Goal: Understand process/instructions: Learn how to perform a task or action

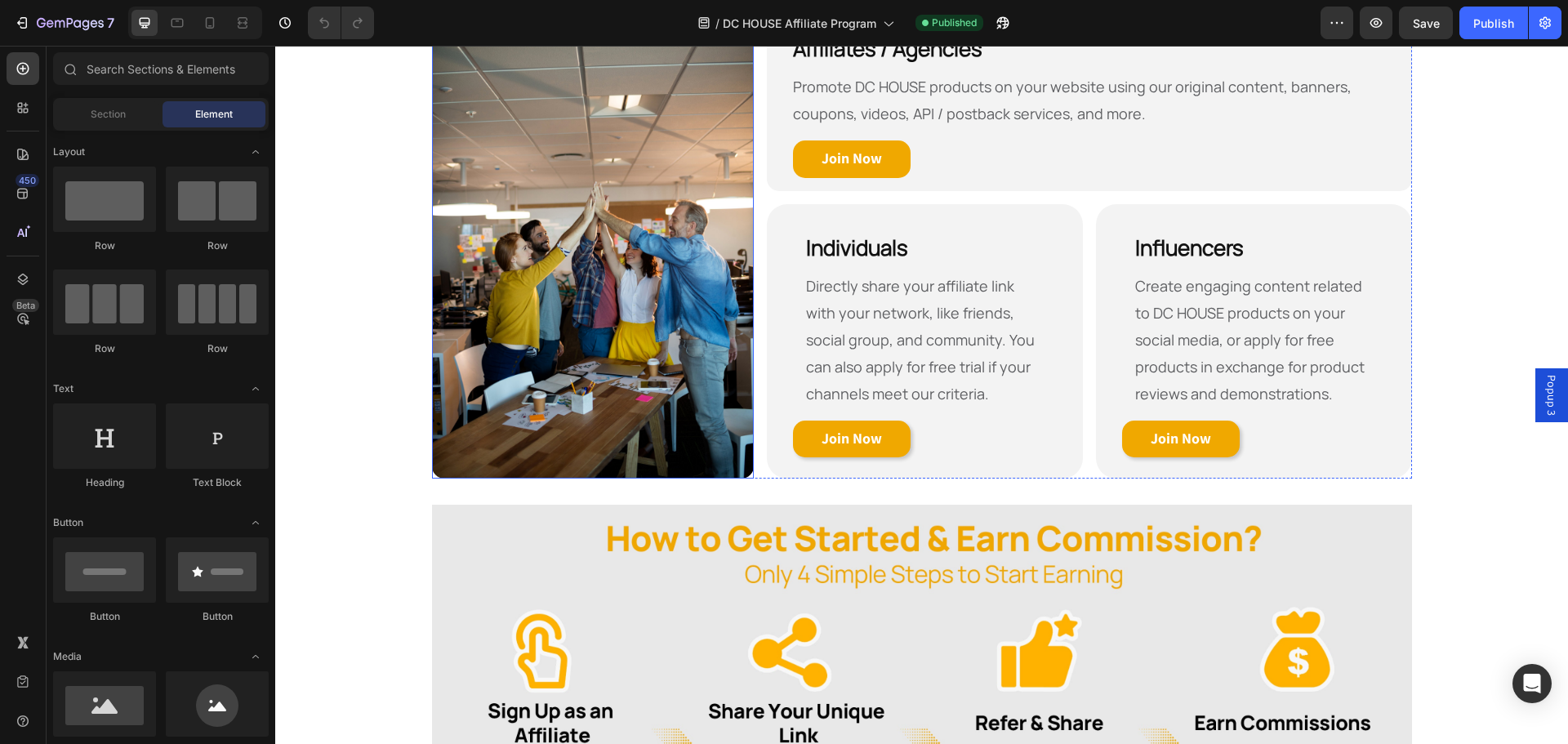
scroll to position [816, 0]
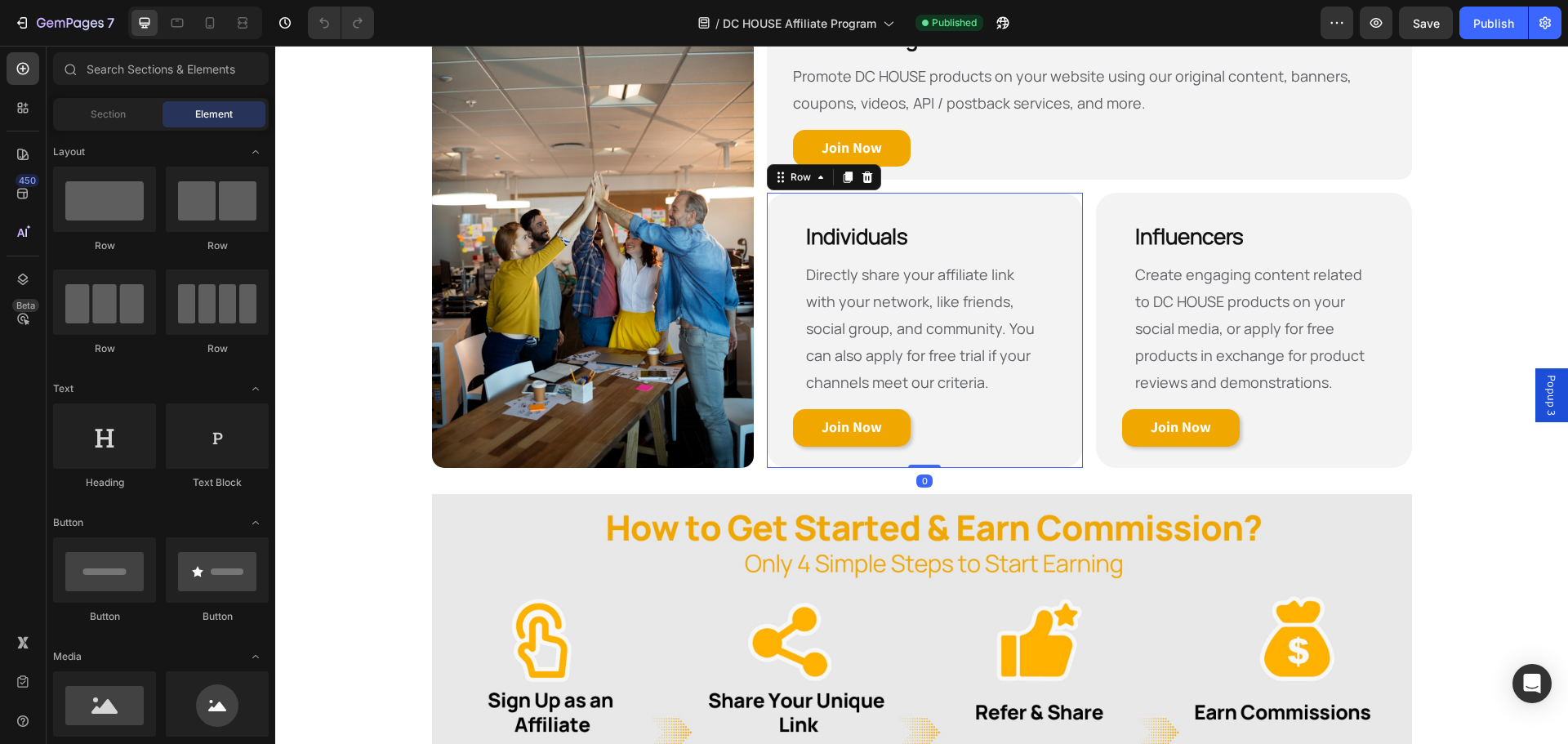
click at [1027, 462] on div "Individuals Heading Directly share your affiliate link with your network, like …" at bounding box center [925, 330] width 316 height 274
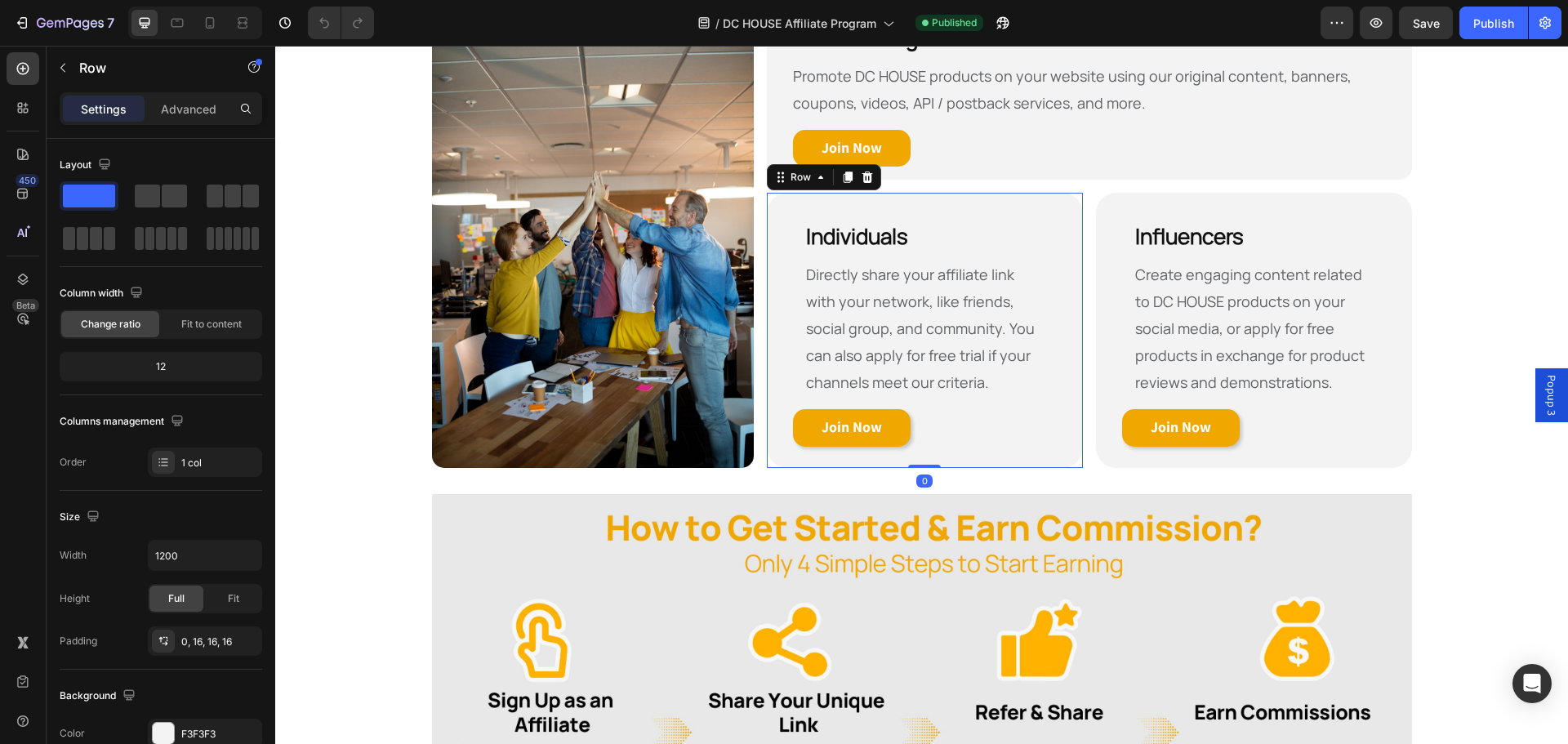
click at [1024, 458] on div "Individuals Heading Directly share your affiliate link with your network, like …" at bounding box center [925, 330] width 316 height 274
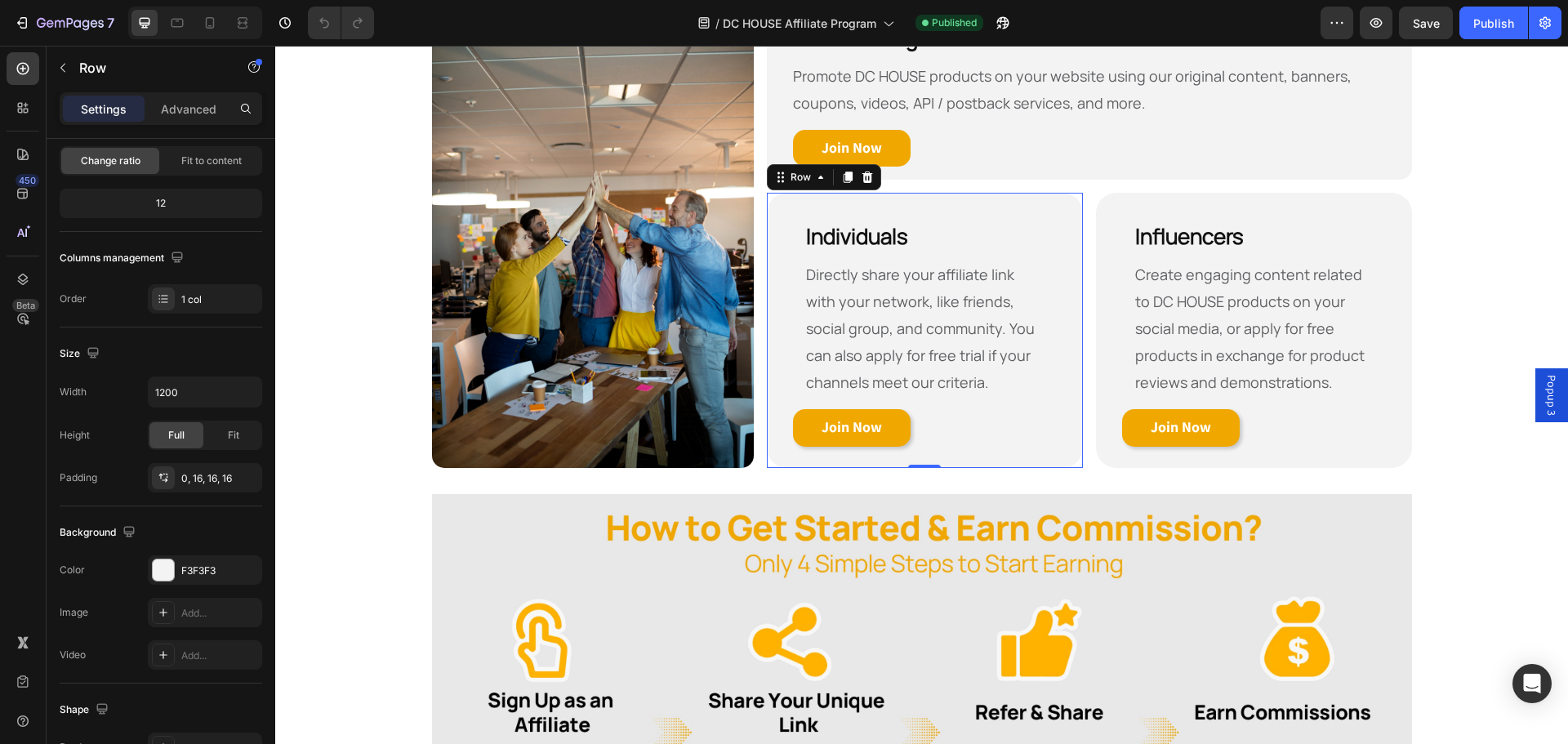
click at [960, 455] on div "Individuals Heading Directly share your affiliate link with your network, like …" at bounding box center [925, 330] width 316 height 274
click at [771, 205] on div "Individuals Heading Directly share your affiliate link with your network, like …" at bounding box center [925, 330] width 316 height 274
click at [205, 112] on p "Advanced" at bounding box center [188, 109] width 55 height 17
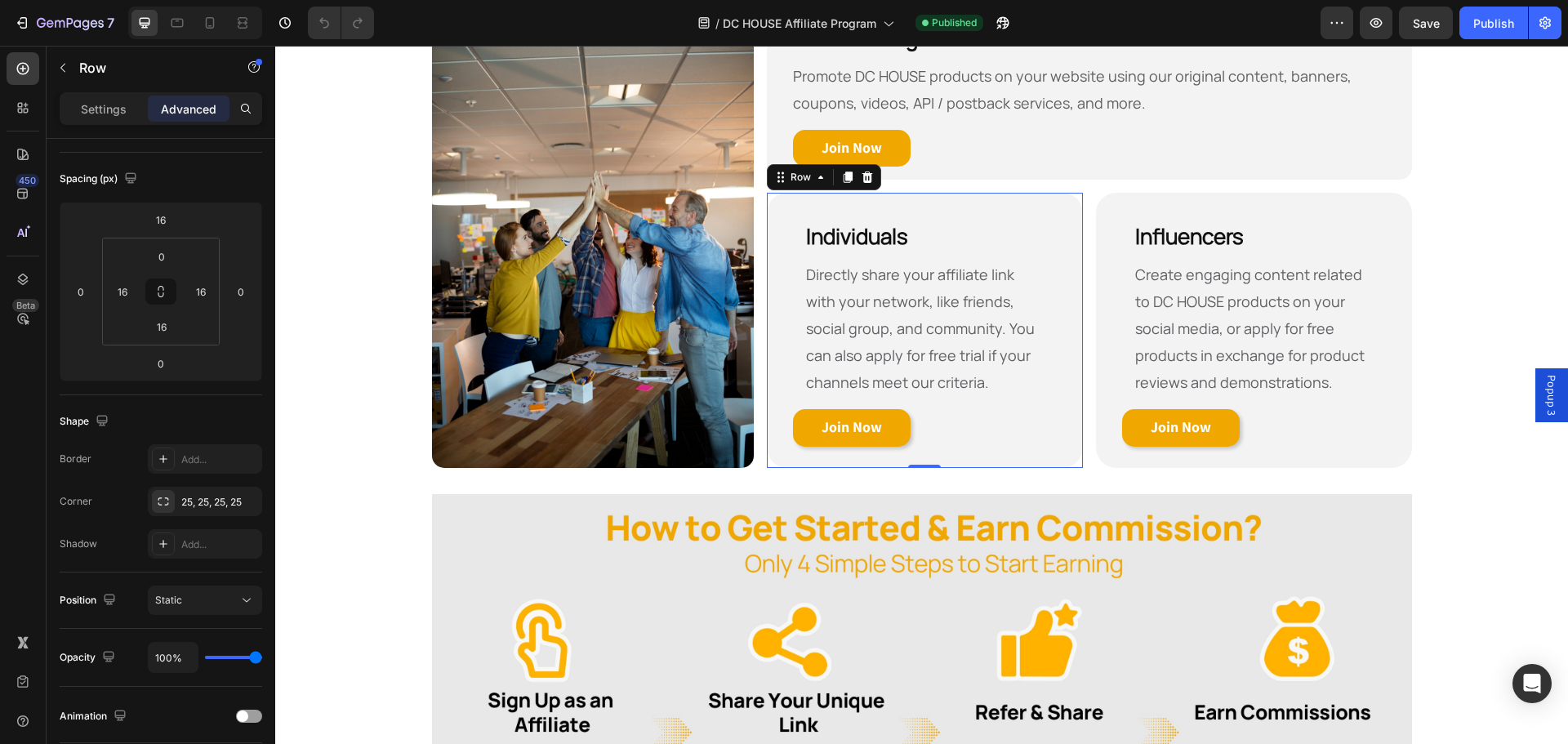
click at [780, 453] on div "Individuals Heading Directly share your affiliate link with your network, like …" at bounding box center [925, 323] width 290 height 262
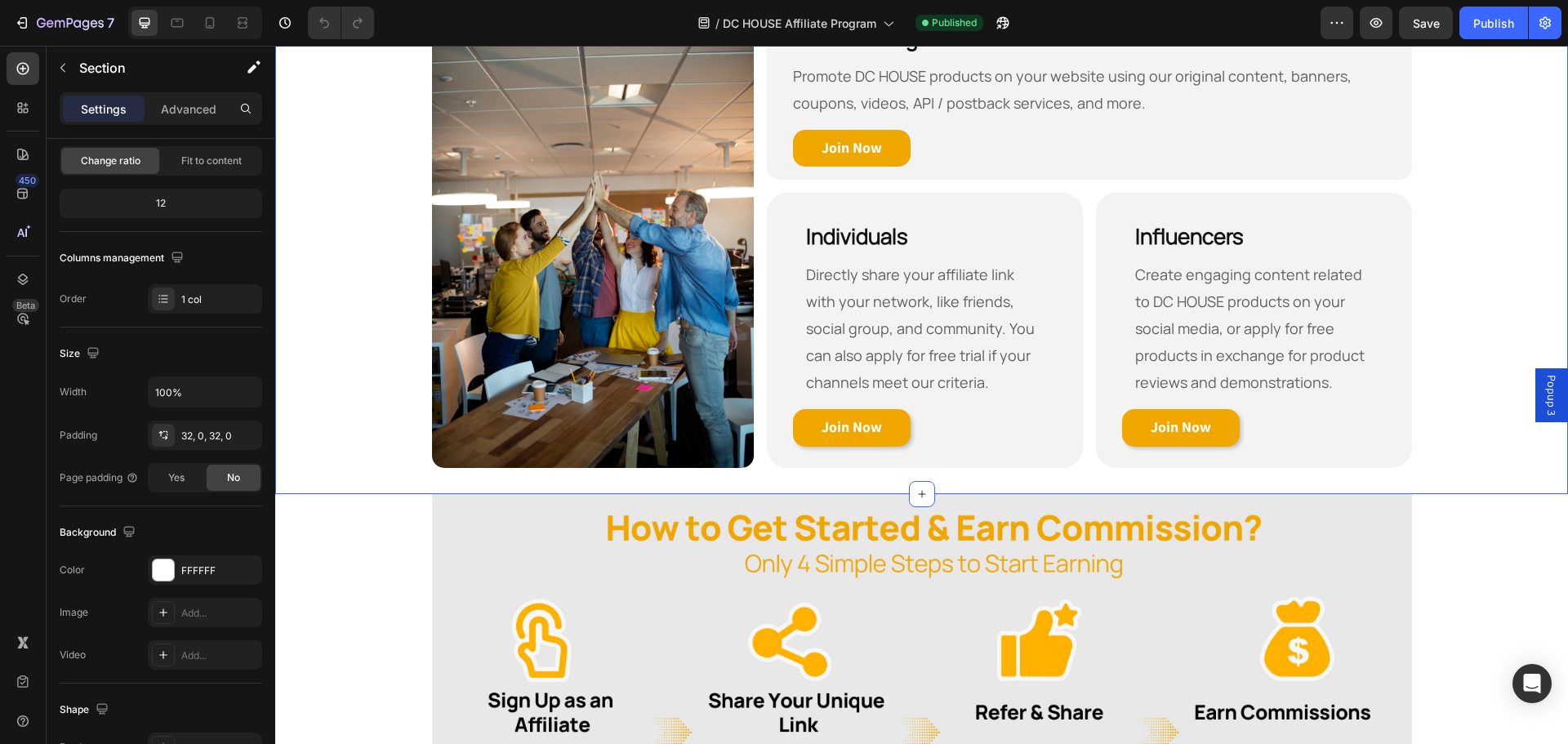
click at [1472, 408] on div "Who Are Eligible to Become Our Affiliate? Heading Row Image Affiliates / Agenci…" at bounding box center [921, 199] width 1293 height 539
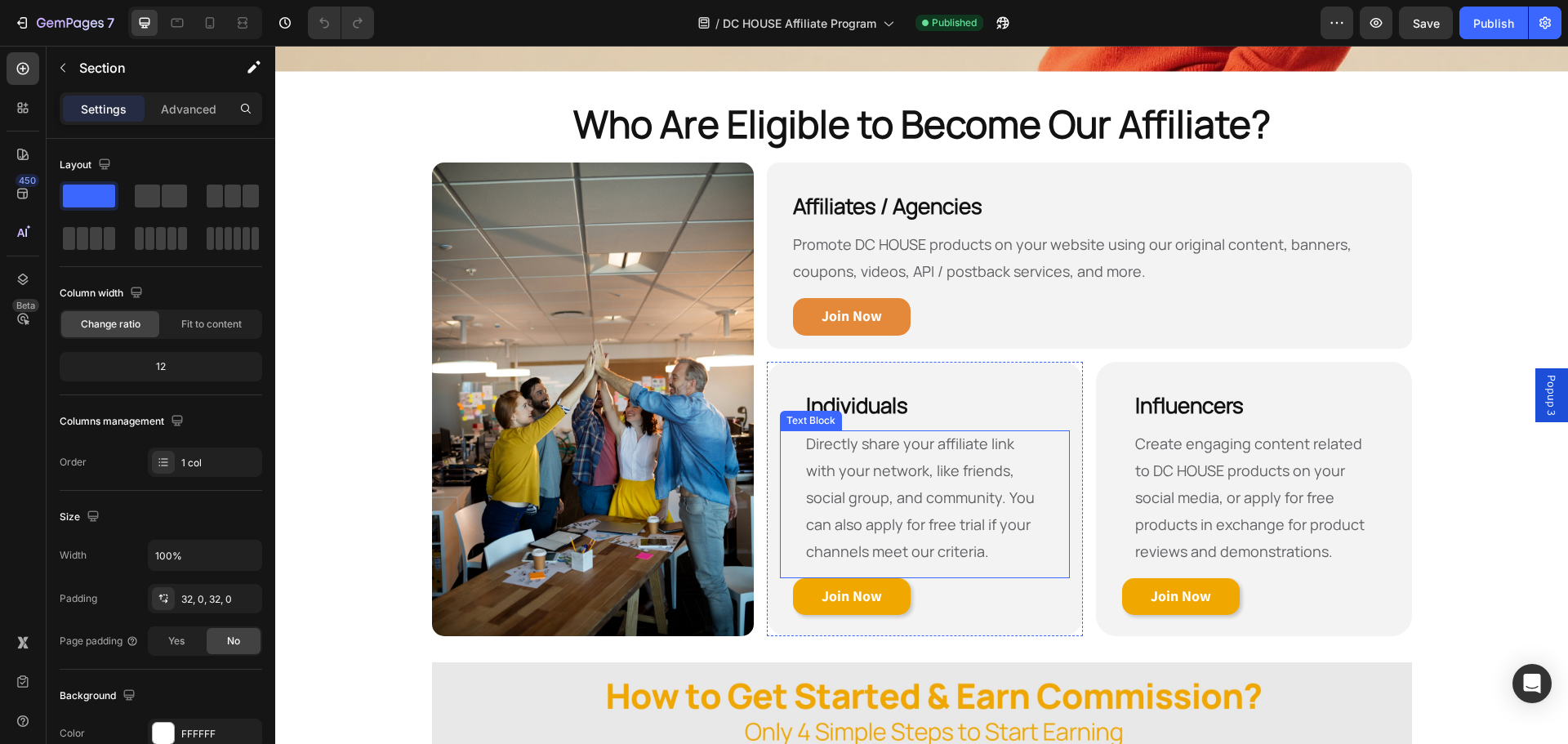
scroll to position [653, 0]
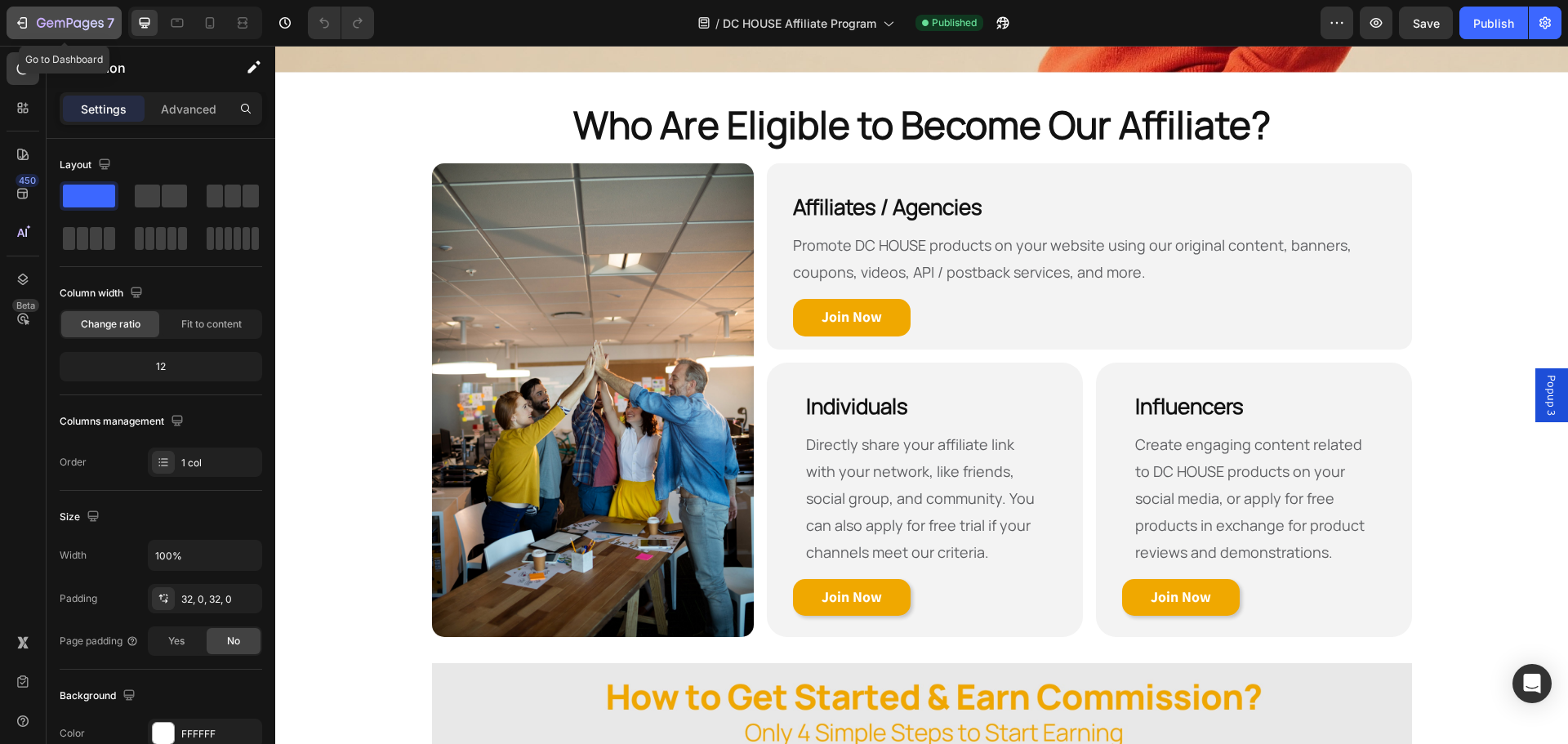
click at [26, 15] on icon "button" at bounding box center [21, 22] width 16 height 16
